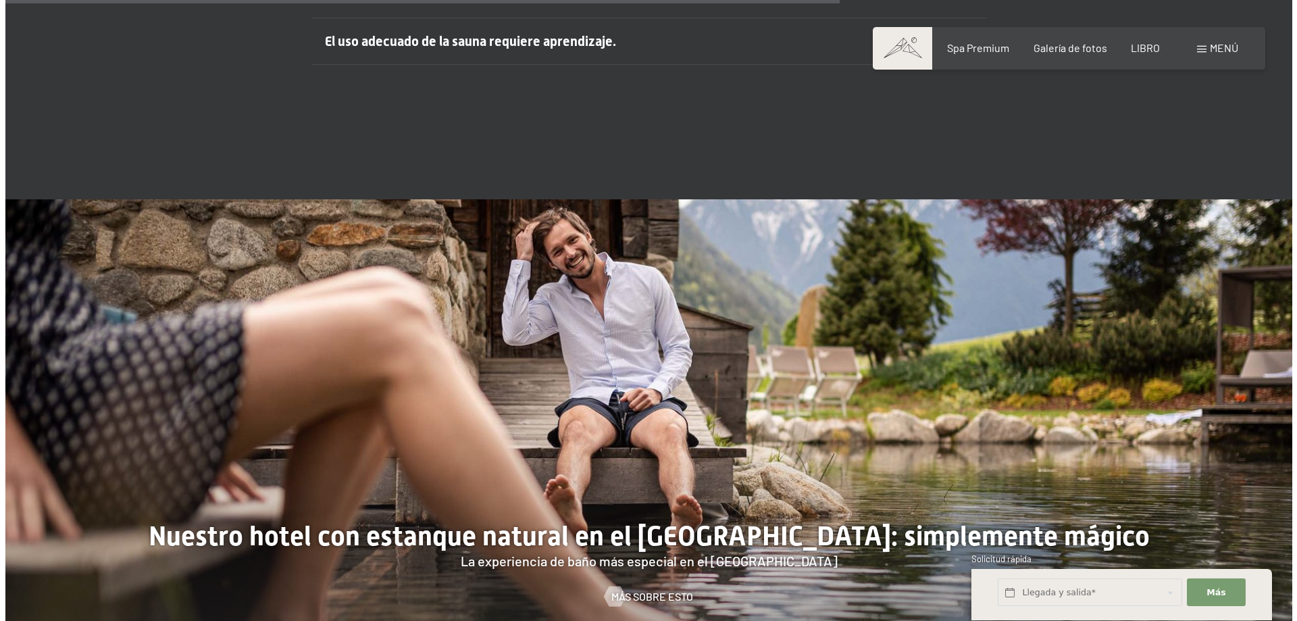
scroll to position [5663, 0]
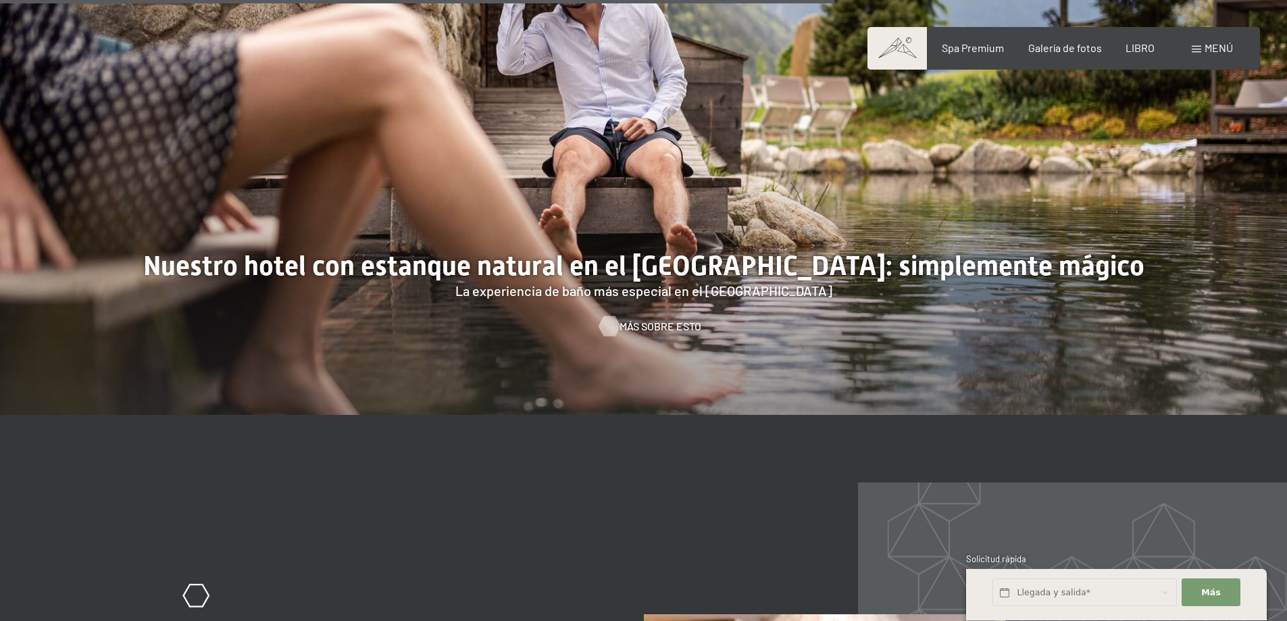
click at [670, 320] on font "Más sobre esto" at bounding box center [660, 326] width 82 height 13
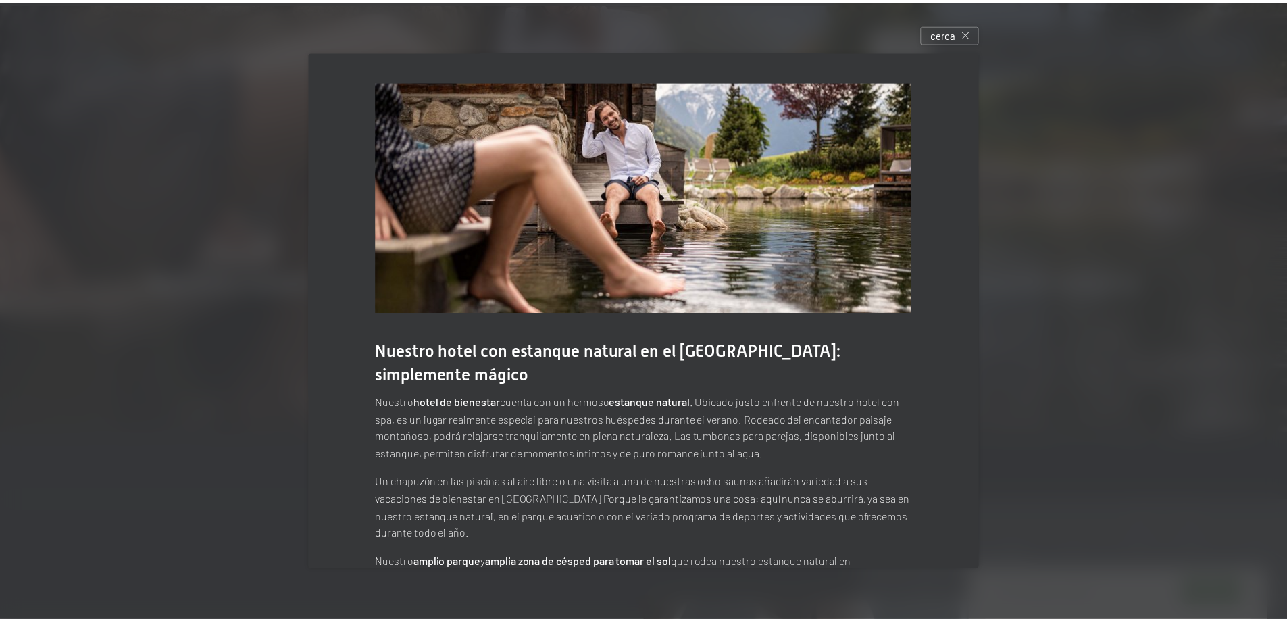
scroll to position [84, 0]
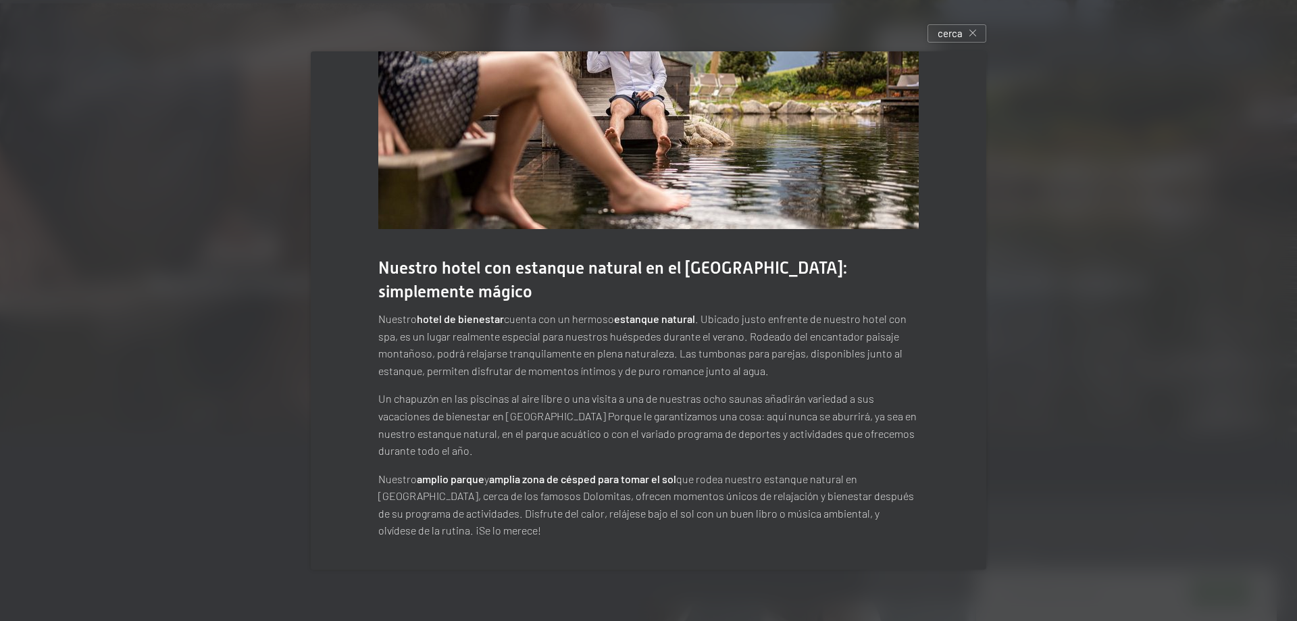
click at [213, 276] on div at bounding box center [648, 310] width 1297 height 621
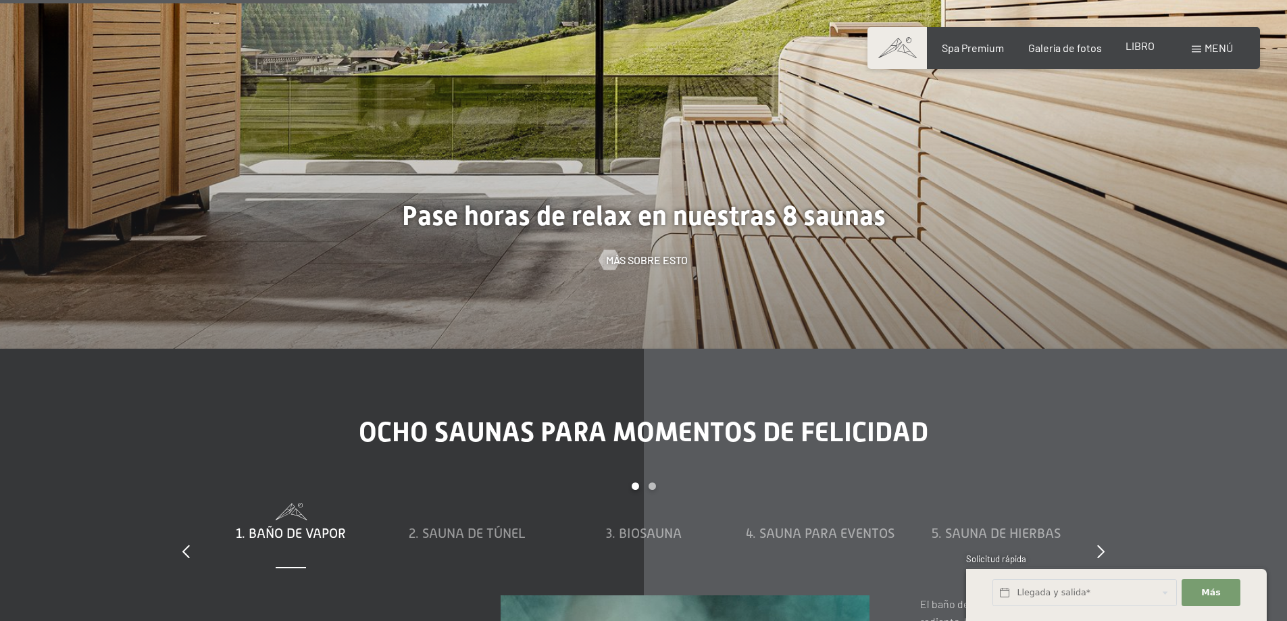
scroll to position [3501, 0]
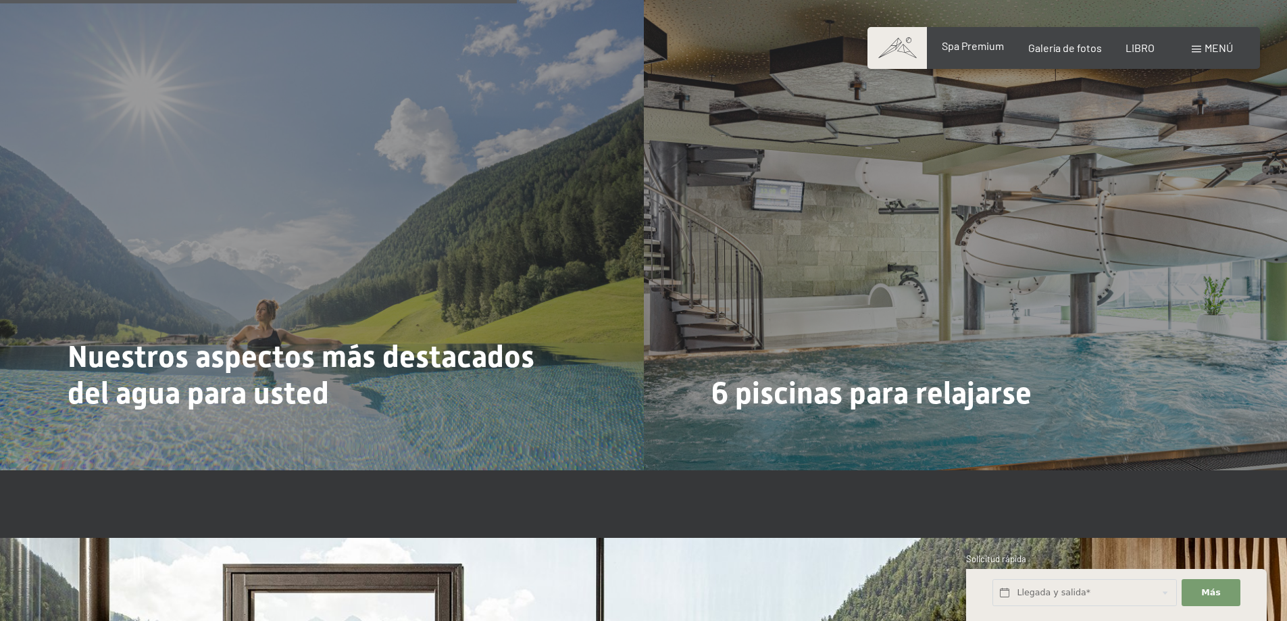
click at [1000, 46] on font "Spa Premium" at bounding box center [973, 45] width 62 height 13
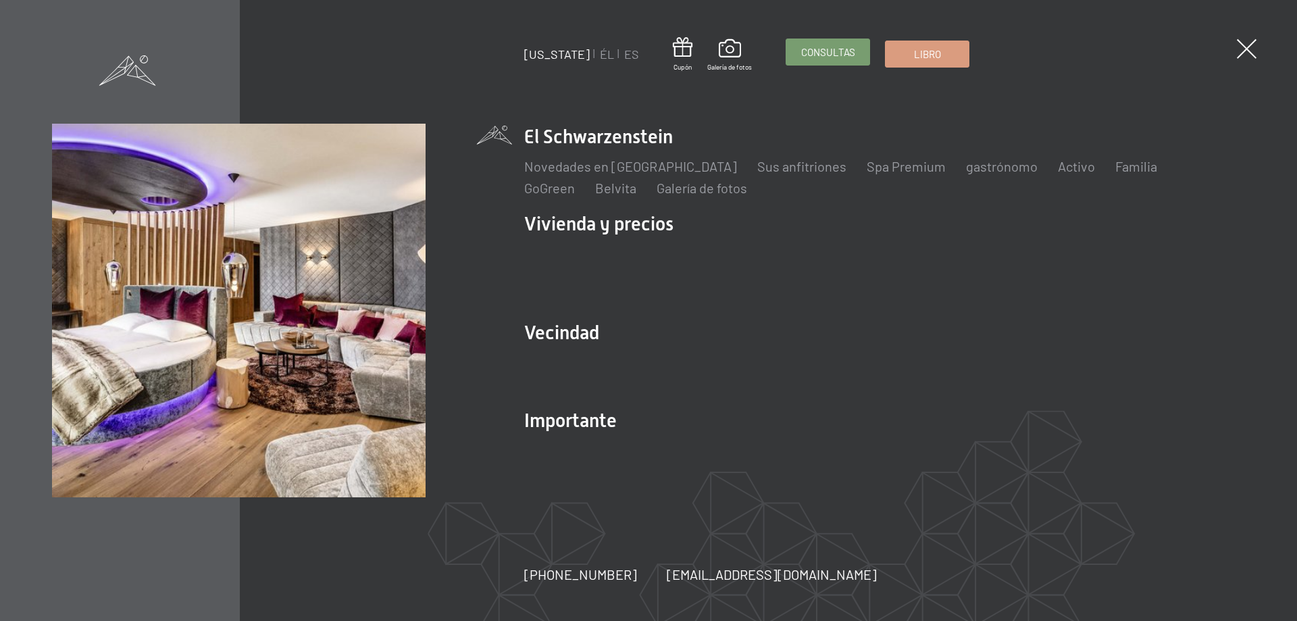
drag, startPoint x: 0, startPoint y: 0, endPoint x: 802, endPoint y: 53, distance: 803.7
click at [802, 53] on font "Consultas" at bounding box center [828, 52] width 54 height 12
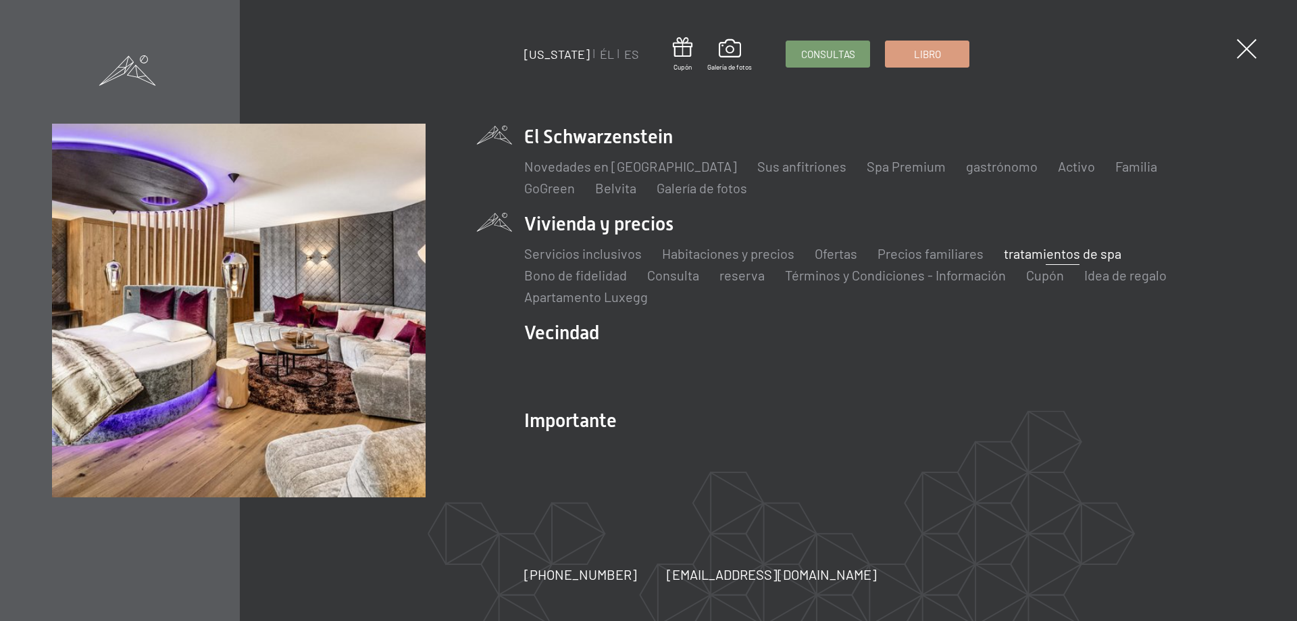
click at [1046, 252] on font "tratamientos de spa" at bounding box center [1063, 253] width 118 height 16
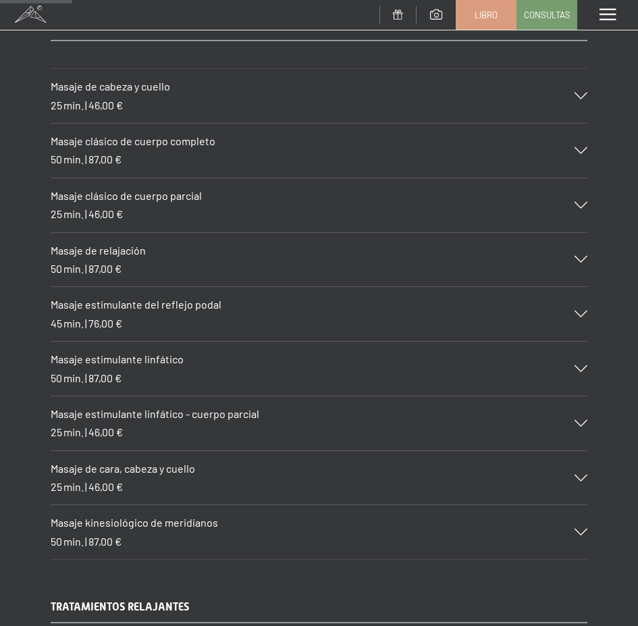
scroll to position [1200, 0]
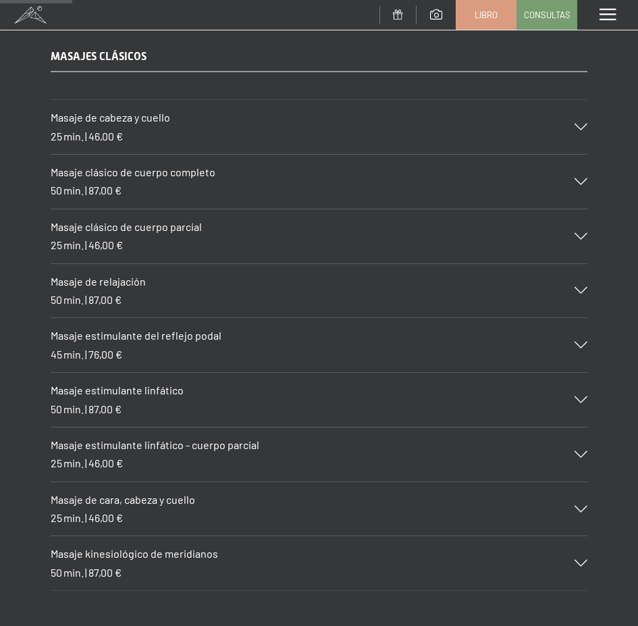
click at [578, 288] on icon at bounding box center [581, 290] width 13 height 7
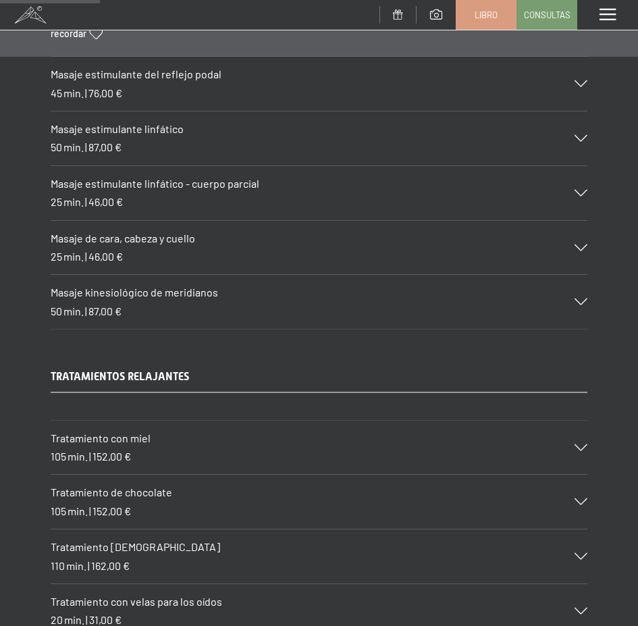
scroll to position [1741, 0]
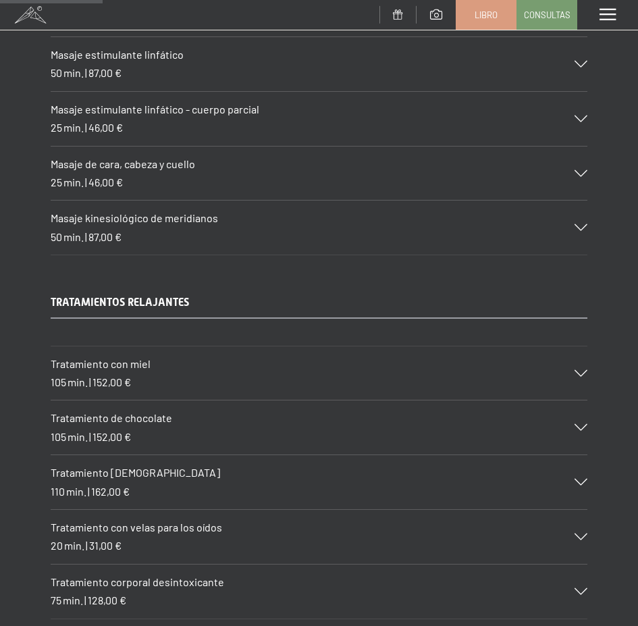
click at [580, 228] on icon at bounding box center [581, 227] width 13 height 7
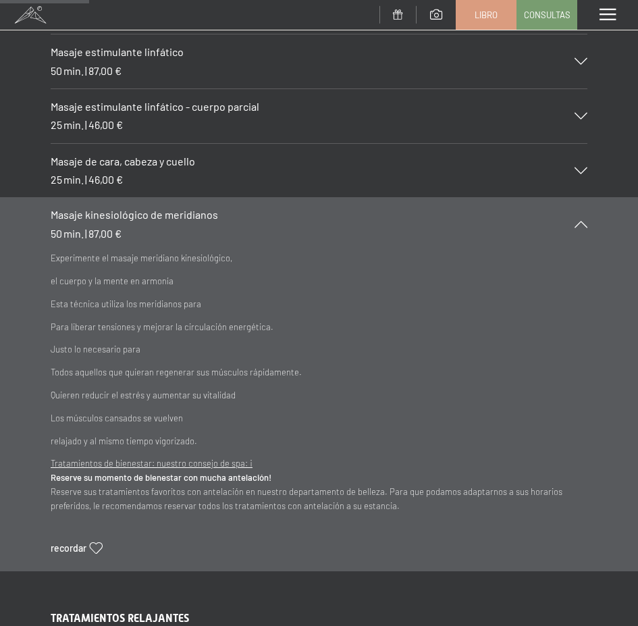
scroll to position [1536, 0]
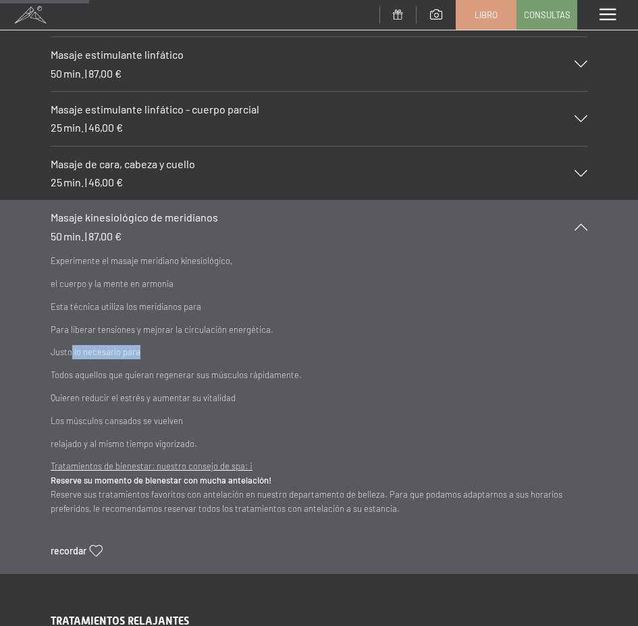
drag, startPoint x: 74, startPoint y: 346, endPoint x: 166, endPoint y: 354, distance: 92.9
click at [166, 354] on p "Justo lo necesario para" at bounding box center [319, 352] width 537 height 14
click at [138, 374] on font "Todos aquellos que quieran regenerar sus músculos rápidamente." at bounding box center [176, 375] width 251 height 11
click at [588, 169] on div "MASAJES CLÁSICOS Masaje de cabeza y cuello 25 min. | 46,00 € Libera bloqueos y …" at bounding box center [319, 144] width 638 height 861
click at [588, 170] on icon at bounding box center [581, 173] width 13 height 7
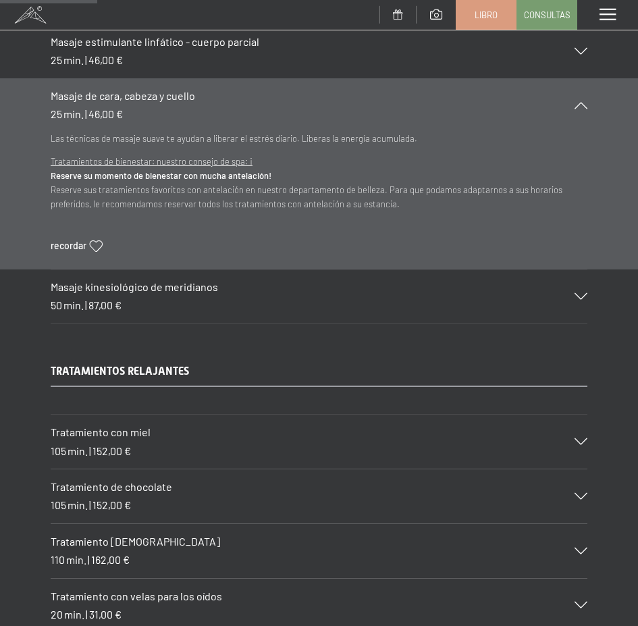
scroll to position [2077, 0]
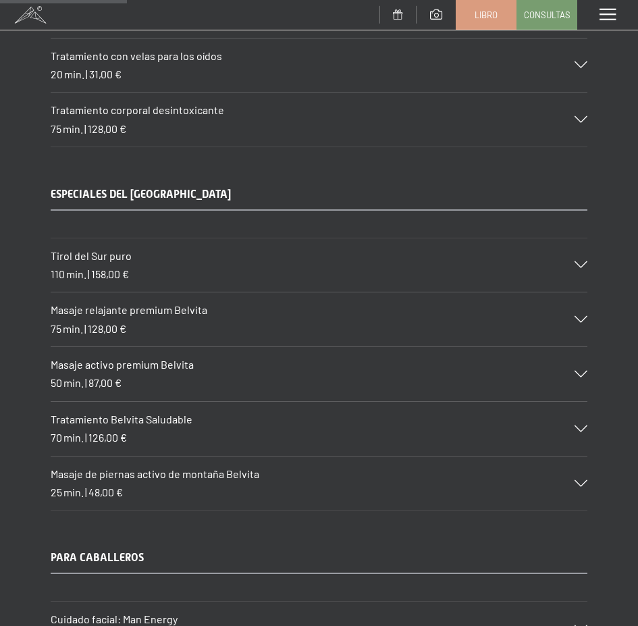
click at [580, 260] on div "Tirol del Sur puro 110 min. | 158,00 €" at bounding box center [319, 265] width 537 height 54
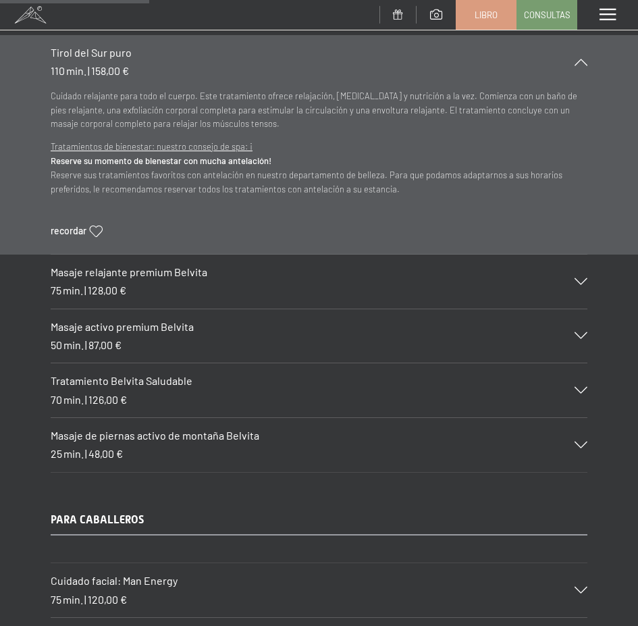
scroll to position [2548, 0]
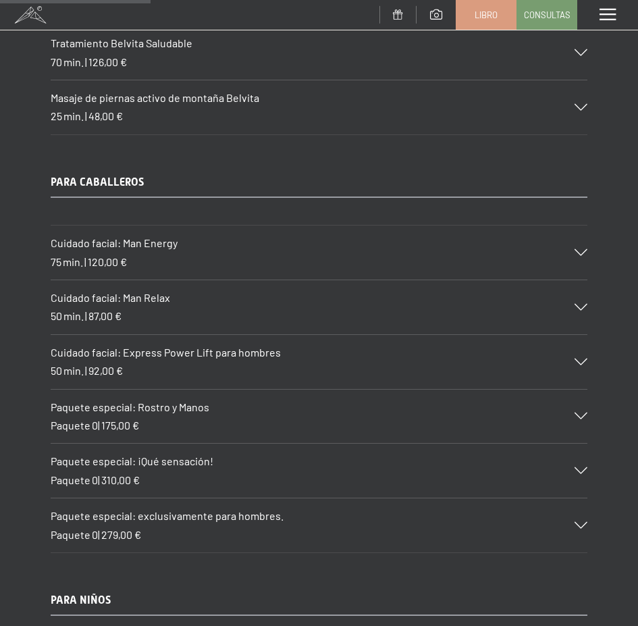
click at [582, 415] on icon at bounding box center [581, 416] width 13 height 7
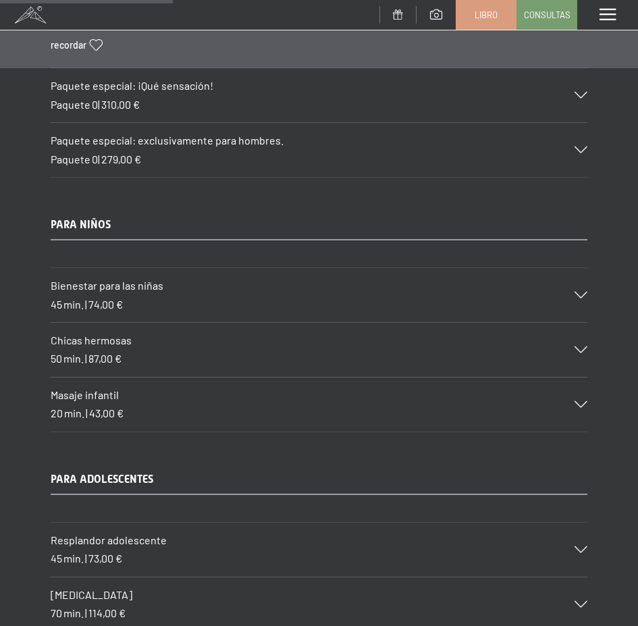
scroll to position [2925, 0]
click at [578, 353] on div "Chicas hermosas 50 min. | 87,00 €" at bounding box center [319, 349] width 537 height 54
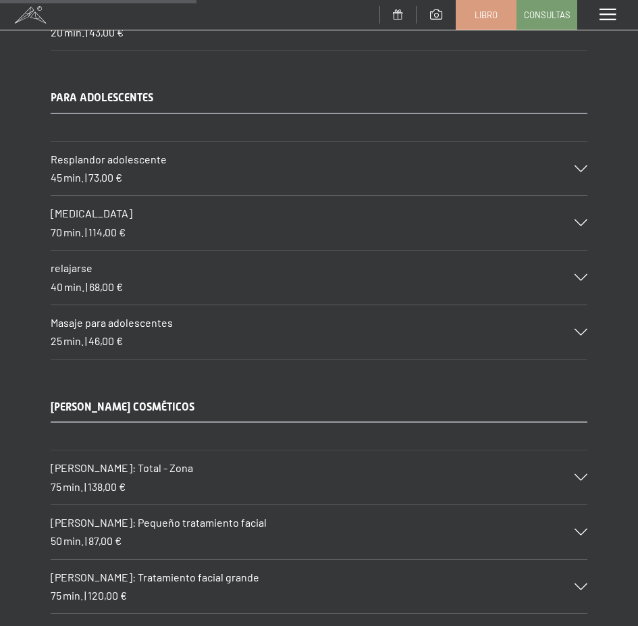
scroll to position [3533, 0]
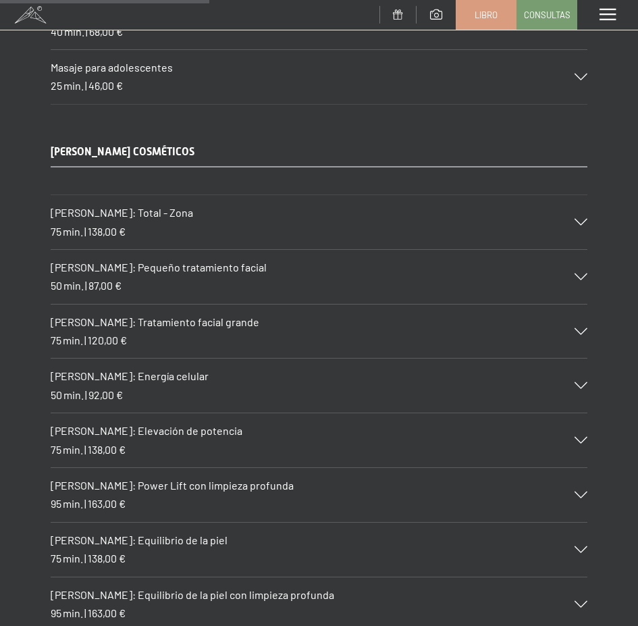
click at [584, 221] on icon at bounding box center [581, 222] width 13 height 7
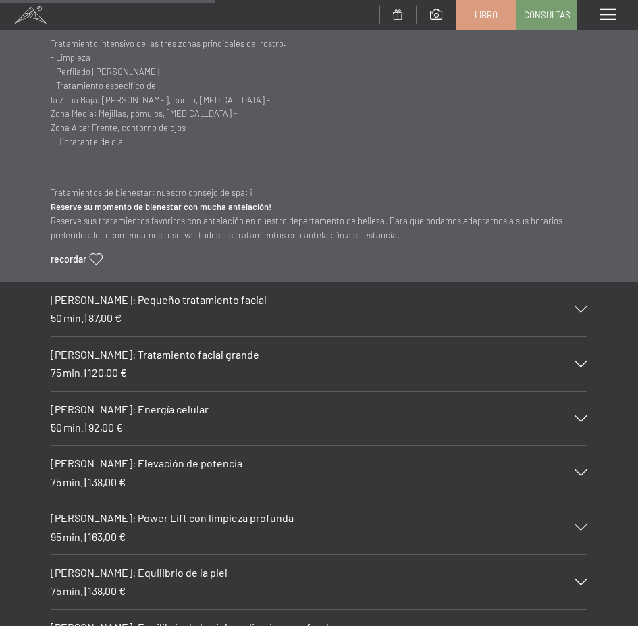
scroll to position [3667, 0]
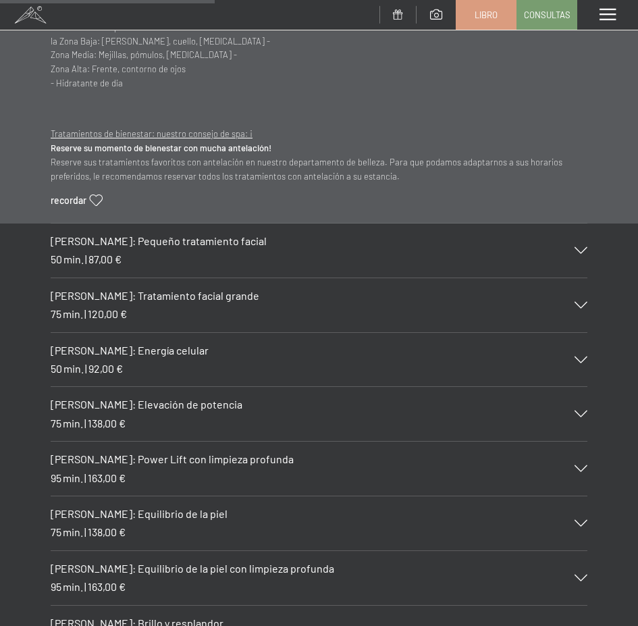
click at [573, 251] on div at bounding box center [573, 250] width 30 height 7
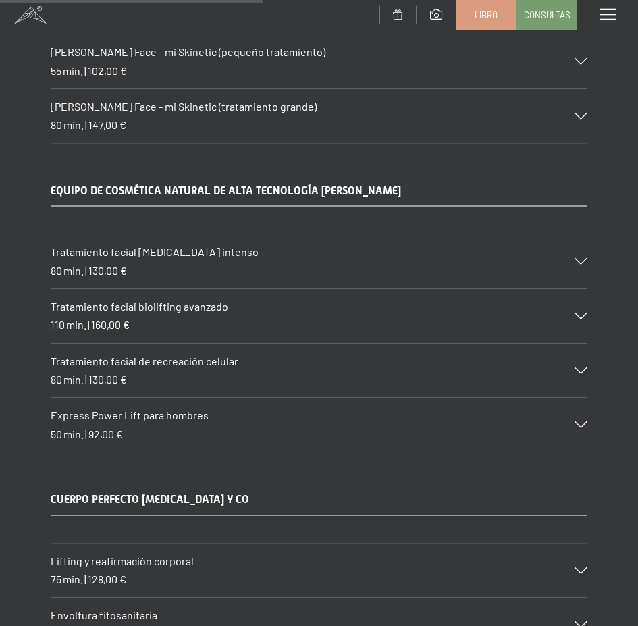
scroll to position [4478, 0]
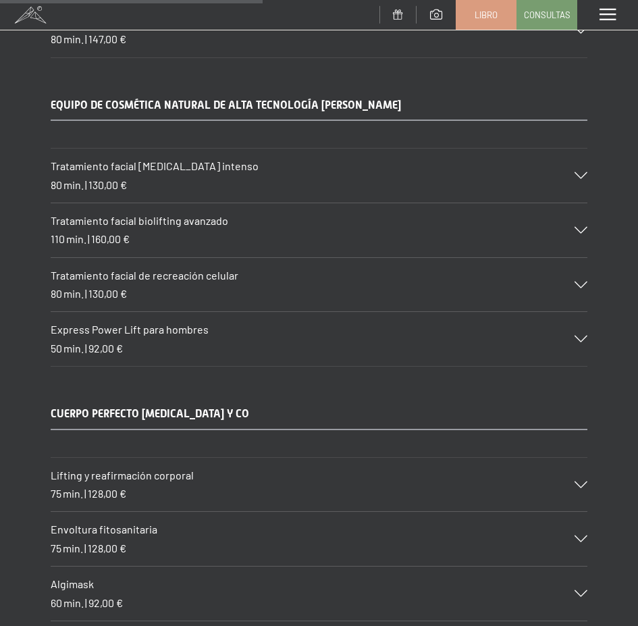
click at [581, 178] on icon at bounding box center [581, 175] width 13 height 7
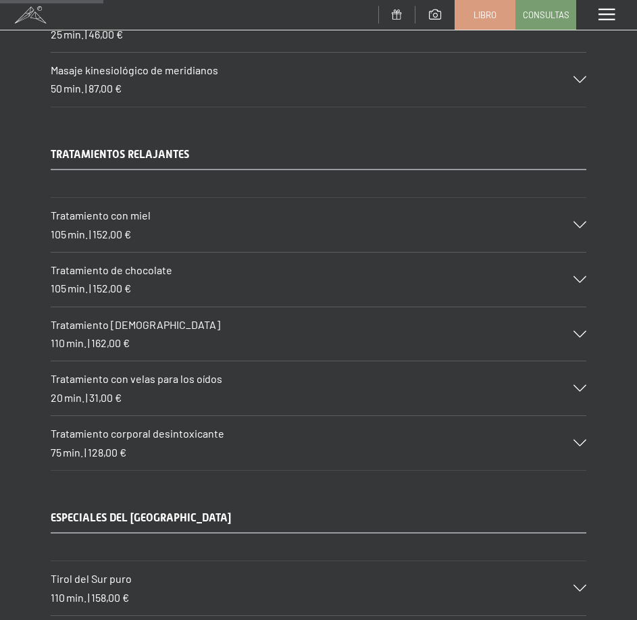
scroll to position [1751, 0]
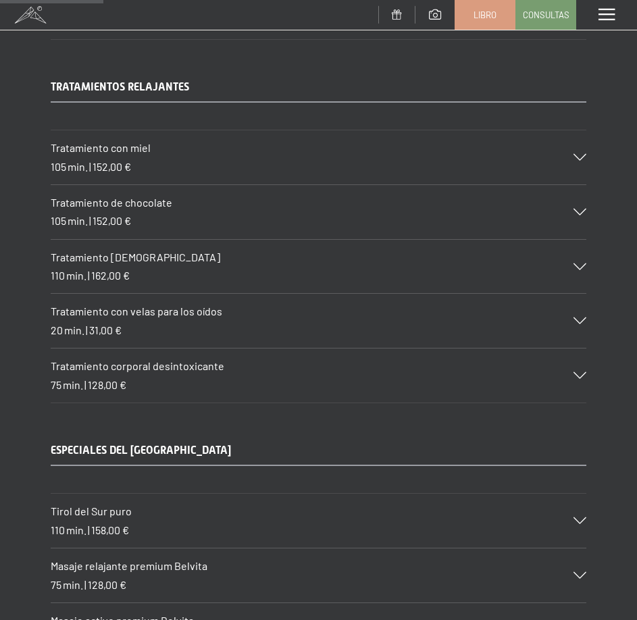
click at [88, 219] on font "min." at bounding box center [78, 220] width 20 height 13
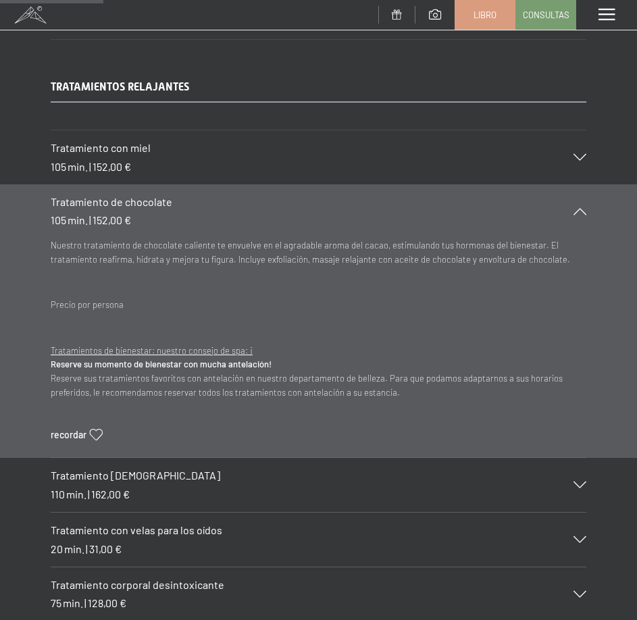
click at [88, 219] on font "min." at bounding box center [78, 219] width 20 height 13
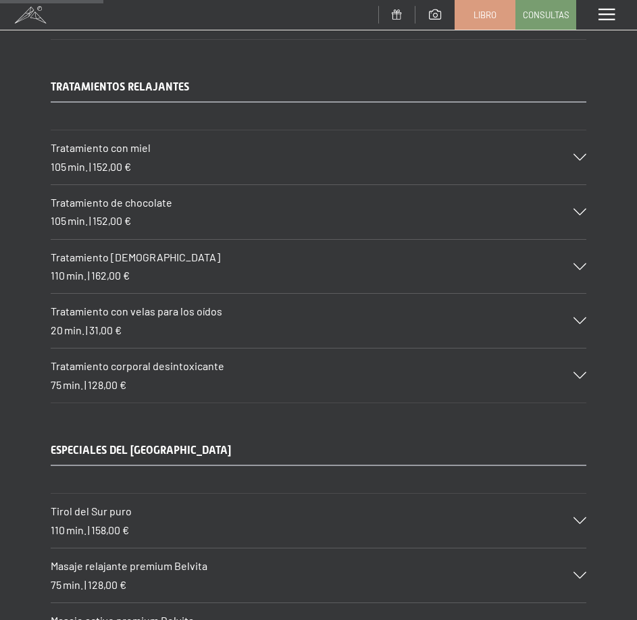
click at [577, 314] on div "Tratamiento con velas para los oídos 20 min. | 31,00 €" at bounding box center [319, 321] width 536 height 54
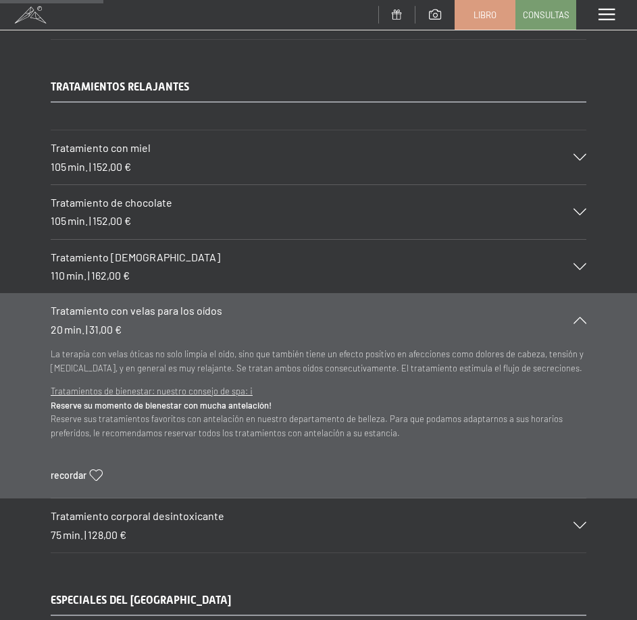
click at [577, 314] on div "Tratamiento con velas para los oídos 20 min. | 31,00 €" at bounding box center [319, 320] width 536 height 54
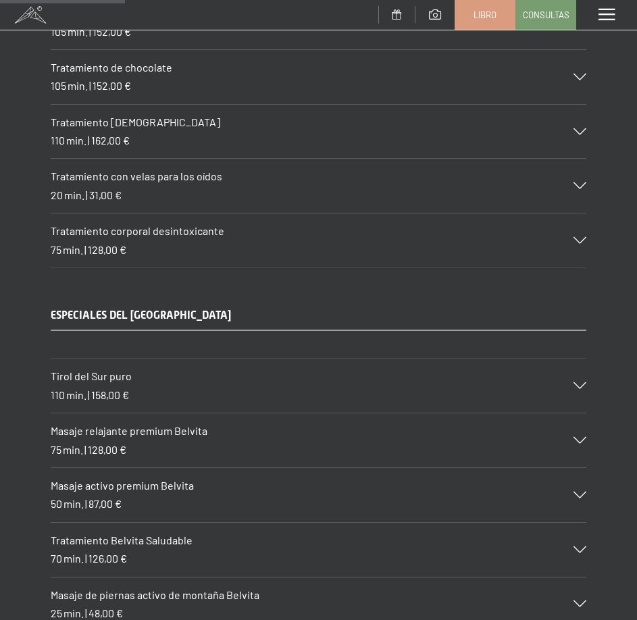
scroll to position [2089, 0]
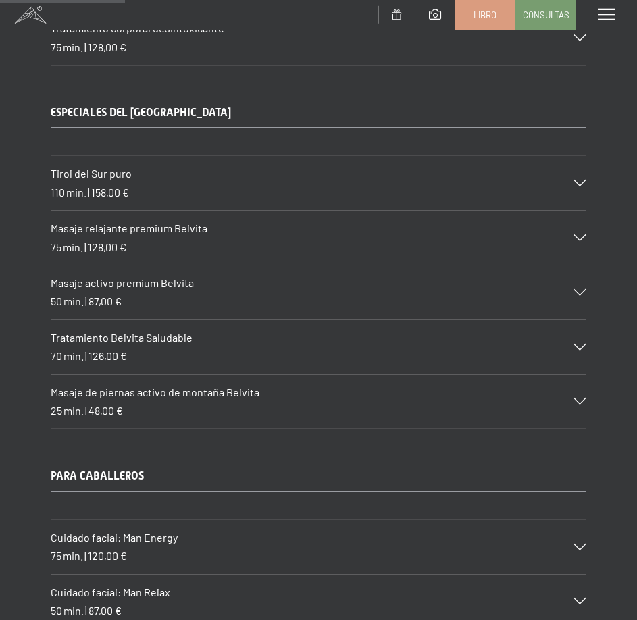
click at [573, 229] on div "Masaje relajante premium Belvita 75 min. | 128,00 €" at bounding box center [319, 238] width 536 height 54
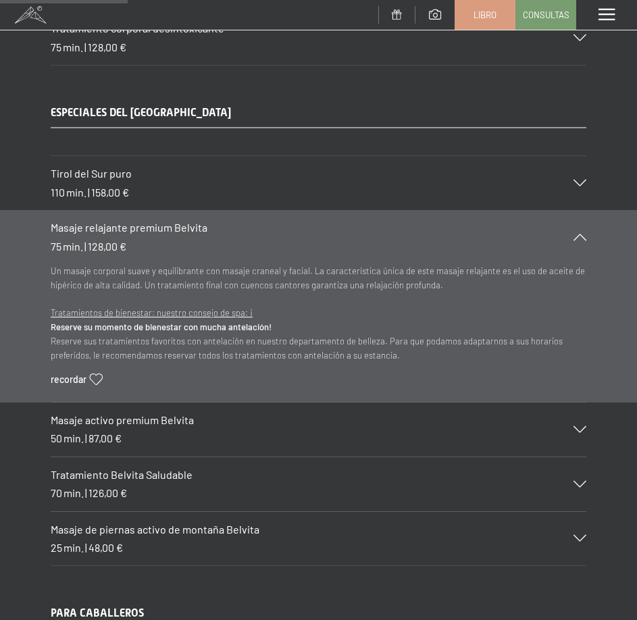
scroll to position [2156, 0]
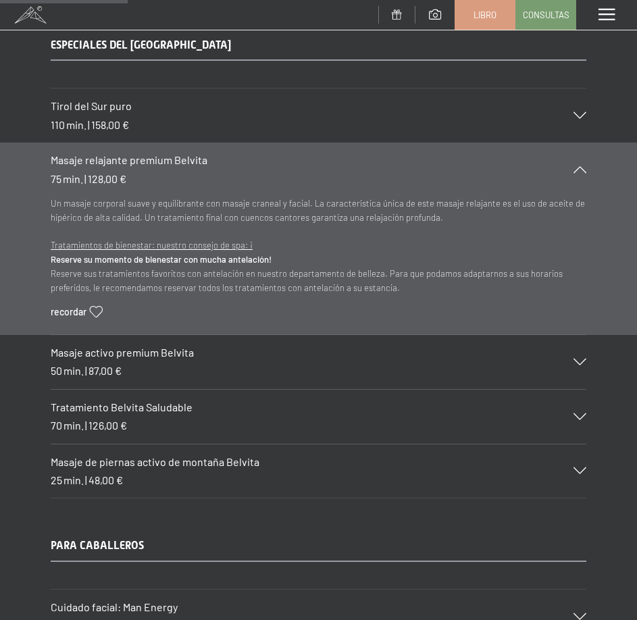
click at [576, 359] on icon at bounding box center [580, 362] width 13 height 7
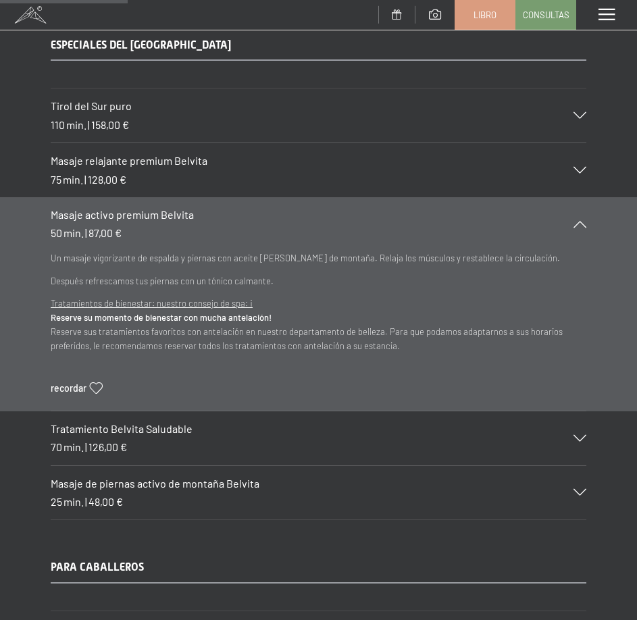
click at [584, 230] on div "Masaje activo premium Belvita 50 min. | 87,00 €" at bounding box center [319, 224] width 536 height 54
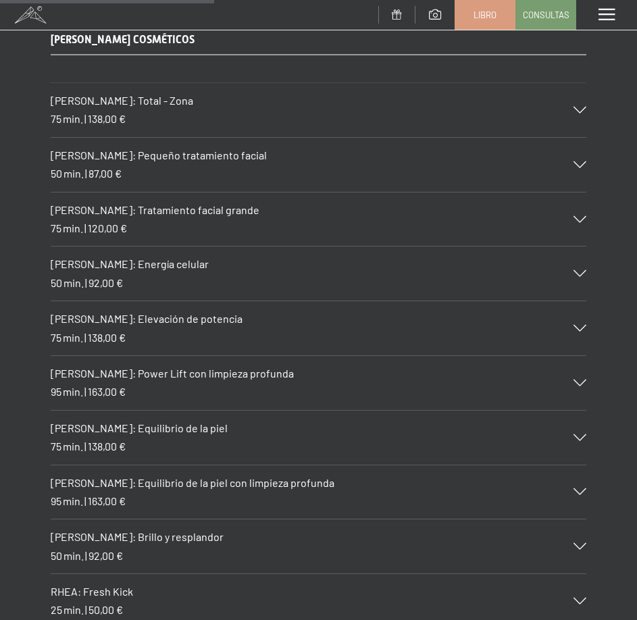
scroll to position [3575, 0]
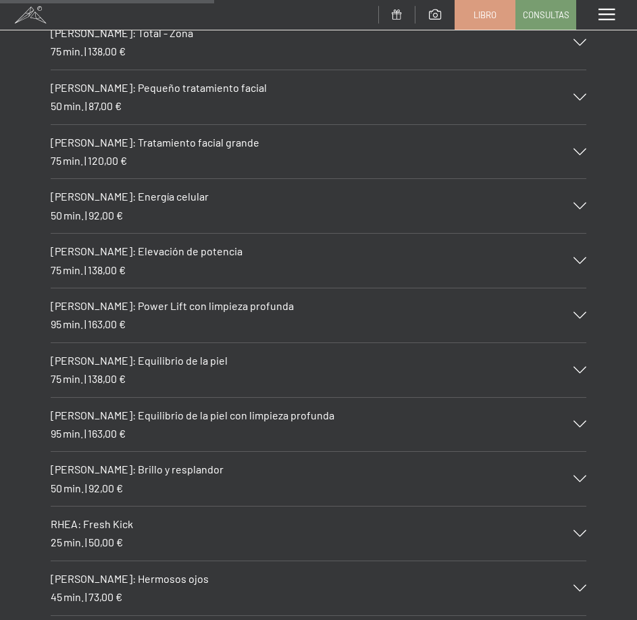
click at [580, 317] on icon at bounding box center [580, 315] width 13 height 7
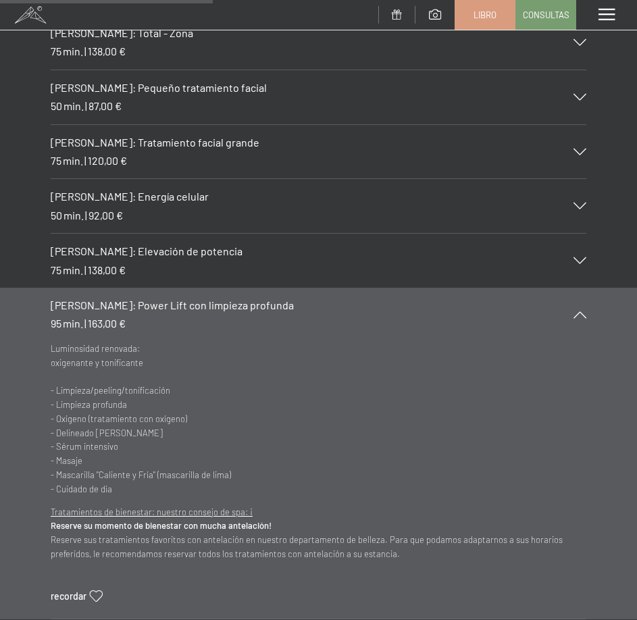
scroll to position [3643, 0]
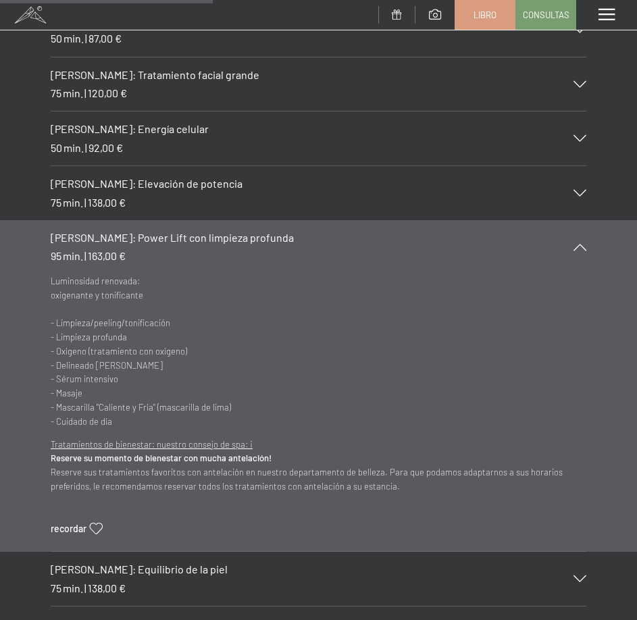
click at [572, 251] on div "[PERSON_NAME]: Power Lift con limpieza profunda 95 min. | 163,00 €" at bounding box center [319, 247] width 536 height 54
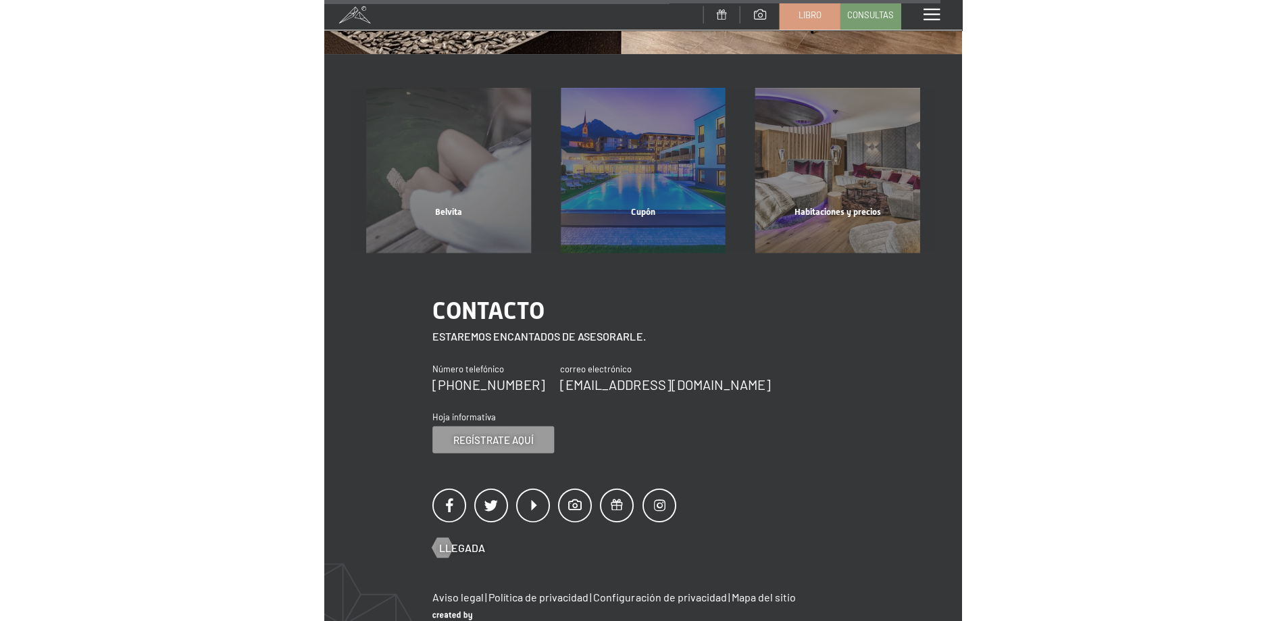
scroll to position [10298, 0]
